Goal: Information Seeking & Learning: Learn about a topic

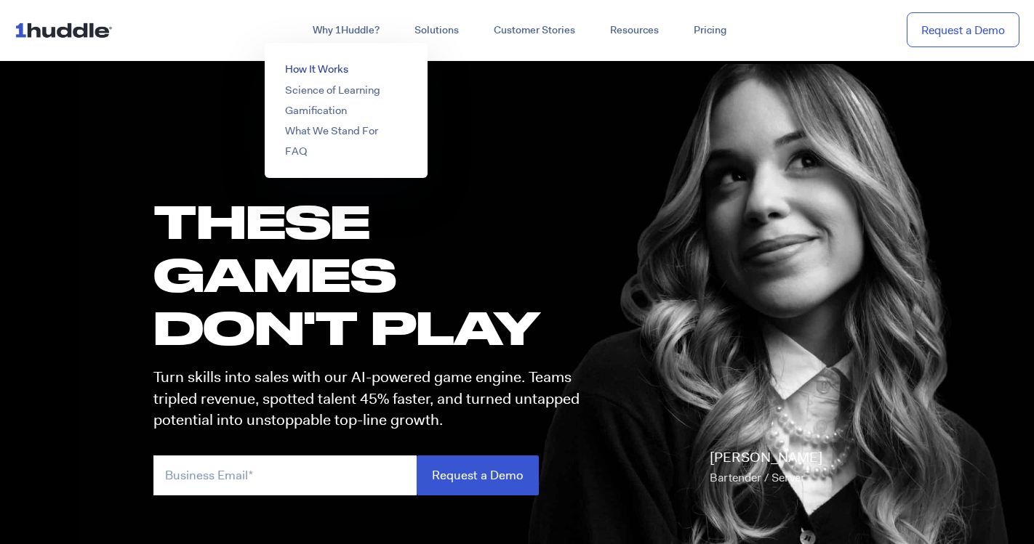
click at [326, 71] on link "How It Works" at bounding box center [316, 69] width 63 height 15
